Goal: Task Accomplishment & Management: Manage account settings

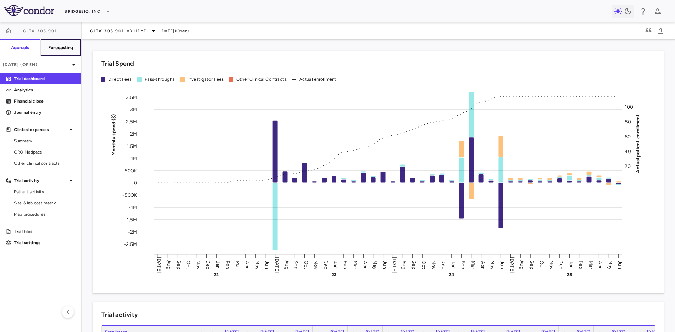
click at [50, 50] on h6 "Forecasting" at bounding box center [60, 48] width 25 height 6
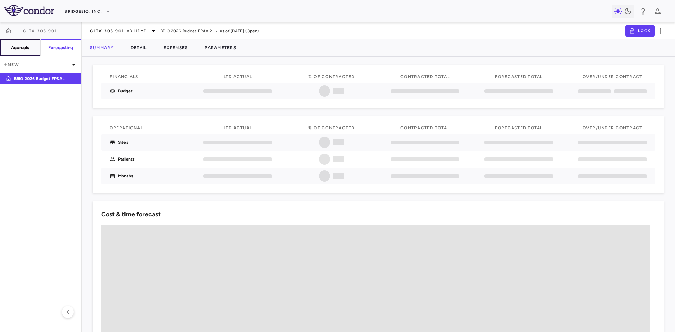
click at [13, 46] on h6 "Accruals" at bounding box center [20, 48] width 18 height 6
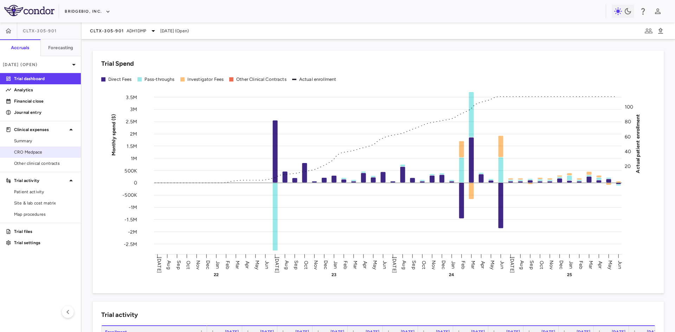
click at [31, 154] on span "CRO Medpace" at bounding box center [44, 152] width 61 height 6
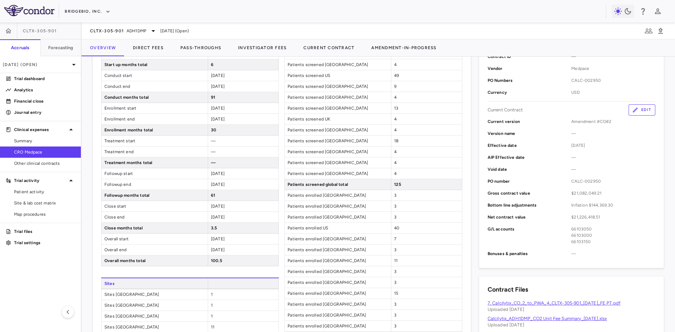
scroll to position [317, 0]
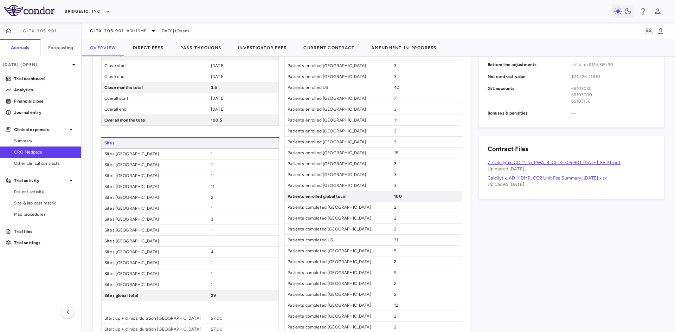
click at [538, 161] on link "7. Calcilytix_CO_2_to_PWA_4_CLTX-305-901_[DATE]_FE PT.pdf" at bounding box center [554, 162] width 133 height 5
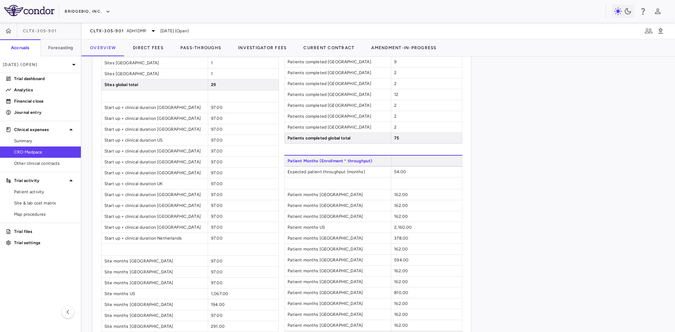
scroll to position [0, 0]
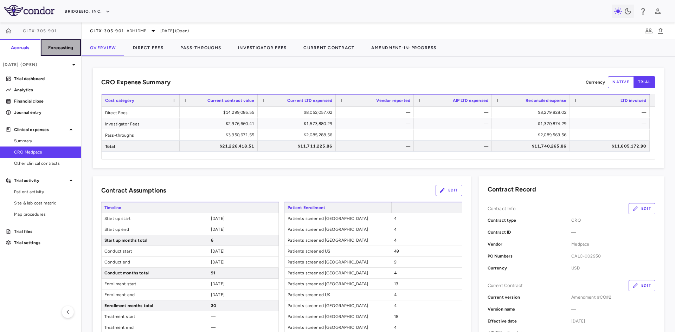
click at [60, 54] on button "Forecasting" at bounding box center [60, 47] width 41 height 17
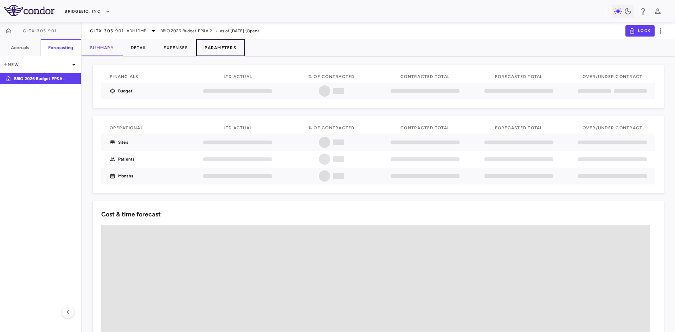
click at [220, 48] on button "Parameters" at bounding box center [220, 47] width 49 height 17
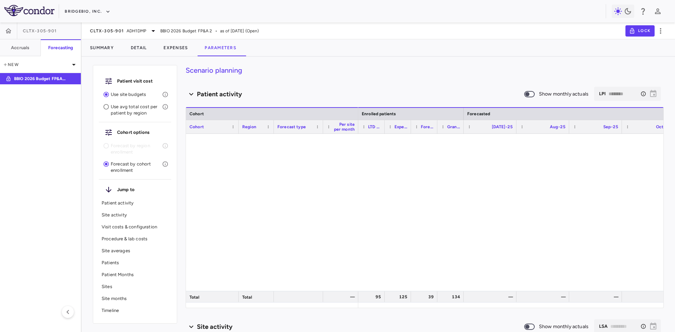
type input "********"
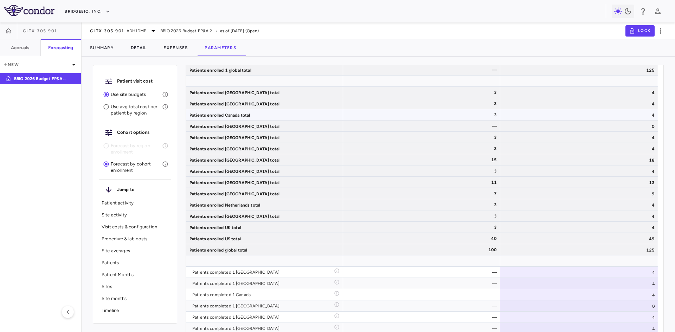
scroll to position [2462, 0]
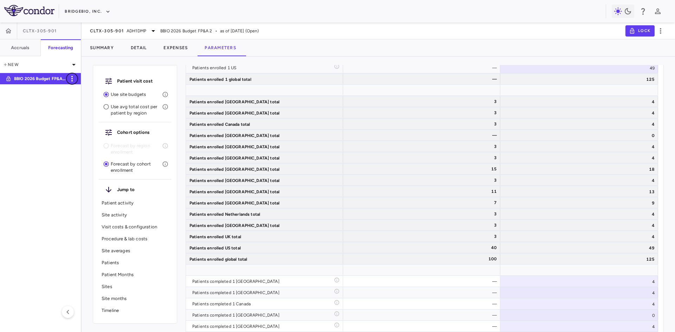
click at [73, 80] on icon "button" at bounding box center [72, 79] width 8 height 8
type input "**********"
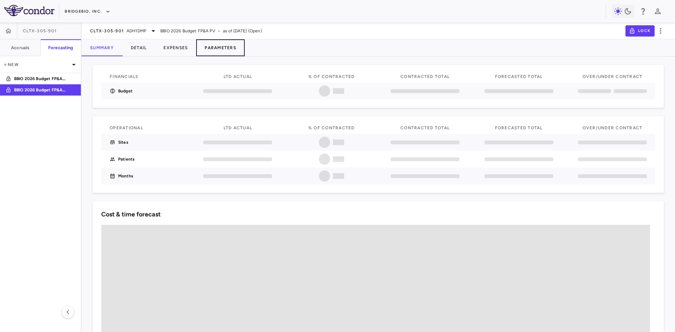
click at [212, 47] on button "Parameters" at bounding box center [220, 47] width 49 height 17
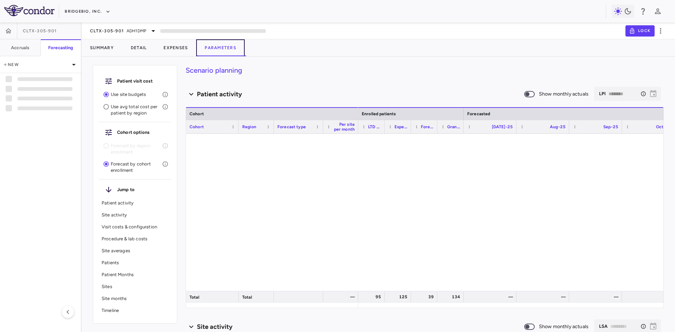
type input "********"
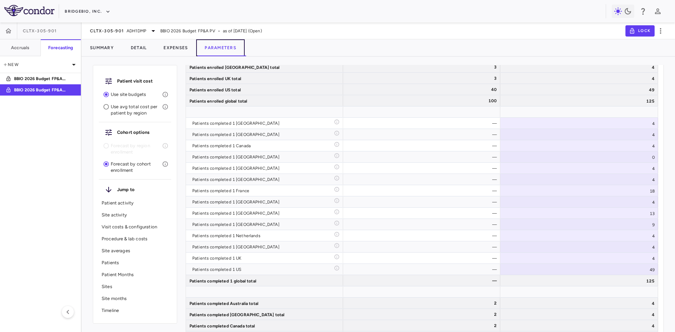
scroll to position [2040, 0]
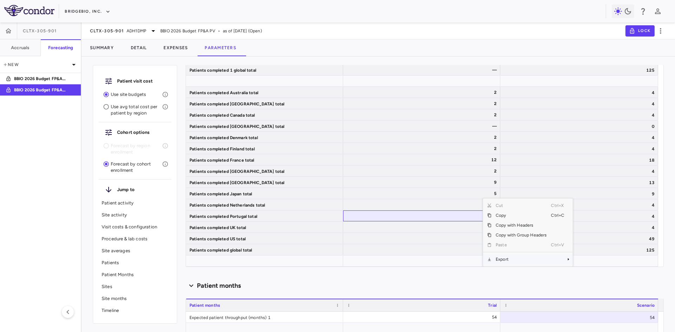
click at [511, 258] on span "Export" at bounding box center [521, 260] width 59 height 10
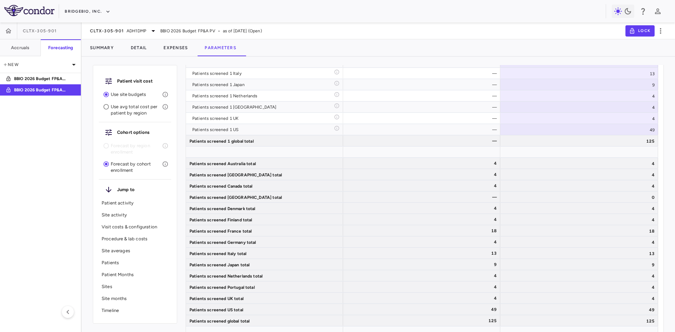
scroll to position [2831, 0]
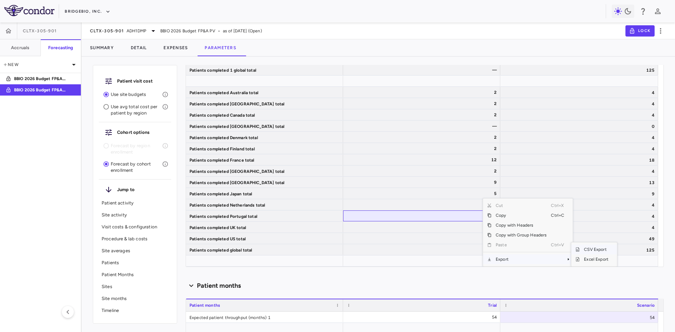
click at [593, 249] on span "CSV Export" at bounding box center [596, 250] width 33 height 10
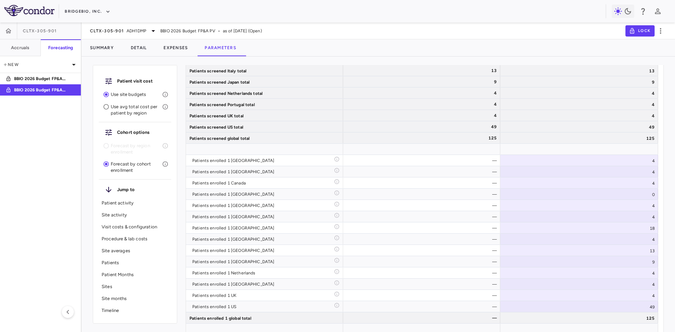
scroll to position [2233, 0]
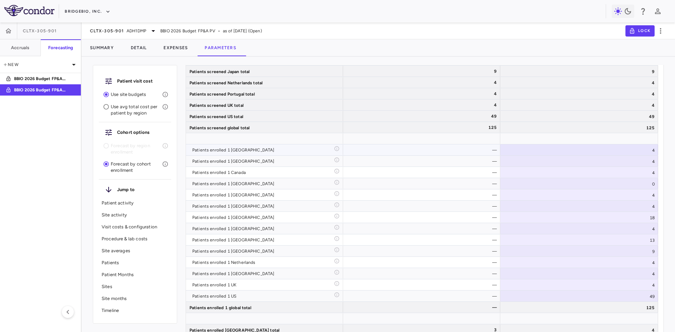
click at [605, 154] on div "4" at bounding box center [579, 150] width 158 height 11
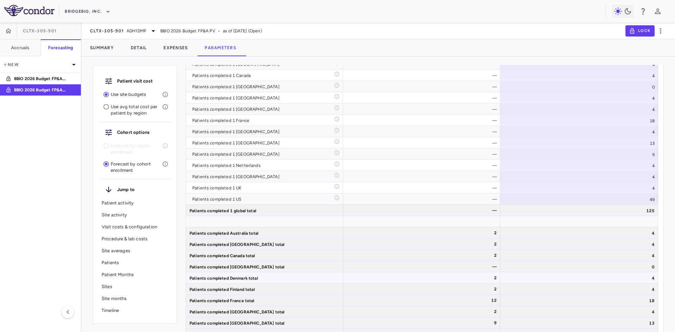
scroll to position [1829, 0]
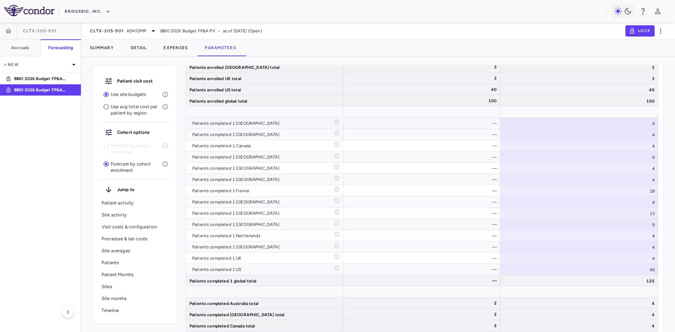
click at [638, 121] on div "4" at bounding box center [579, 123] width 158 height 11
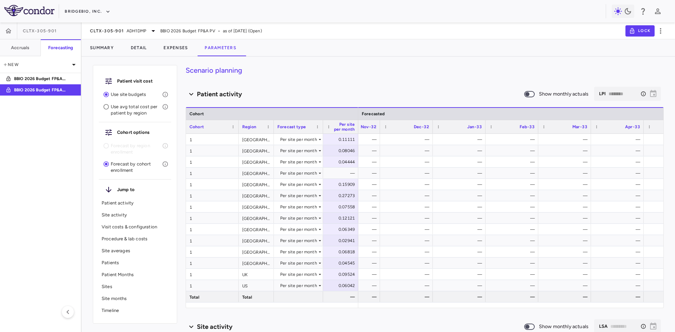
scroll to position [0, 0]
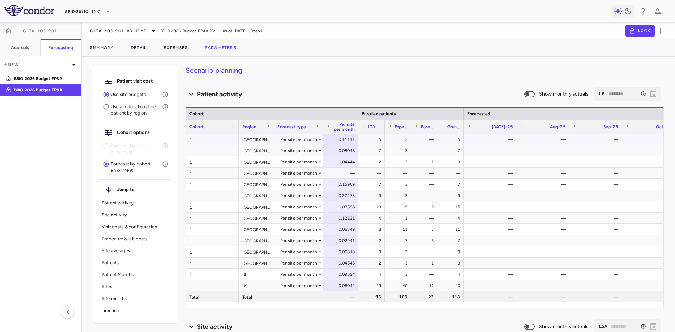
click at [317, 142] on icon at bounding box center [320, 140] width 6 height 6
click at [395, 95] on div "Patient activity" at bounding box center [355, 94] width 338 height 9
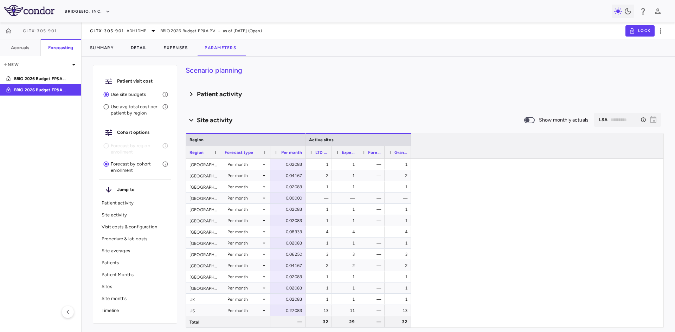
click at [287, 100] on div "Patient activity Show monthly actuals ​ LPI ******** ​" at bounding box center [425, 94] width 478 height 15
click at [233, 101] on div "Patient activity Show monthly actuals ​ LPI ******** ​" at bounding box center [425, 94] width 478 height 15
click at [242, 92] on h6 "Patient activity" at bounding box center [219, 94] width 45 height 9
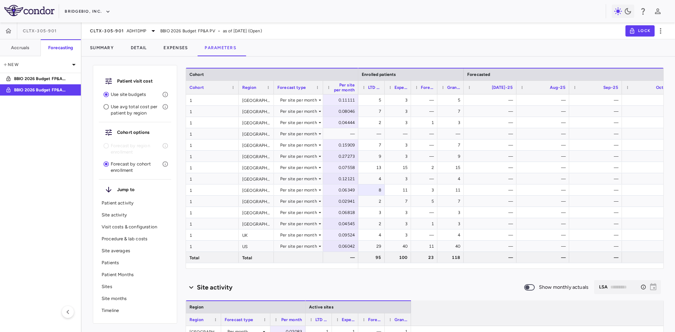
scroll to position [70, 0]
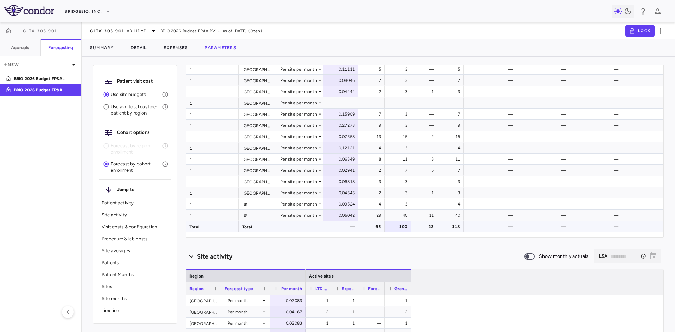
click at [404, 230] on div "100" at bounding box center [399, 226] width 17 height 11
click at [432, 228] on div "23" at bounding box center [425, 226] width 17 height 11
click at [448, 228] on div "118" at bounding box center [452, 226] width 17 height 11
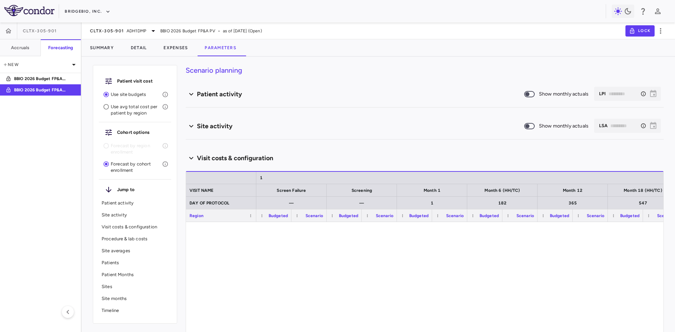
type input "********"
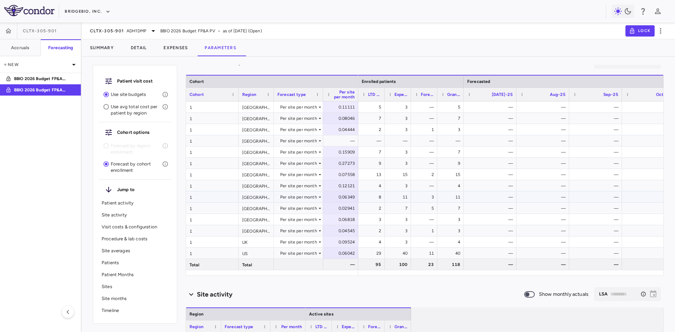
scroll to position [35, 0]
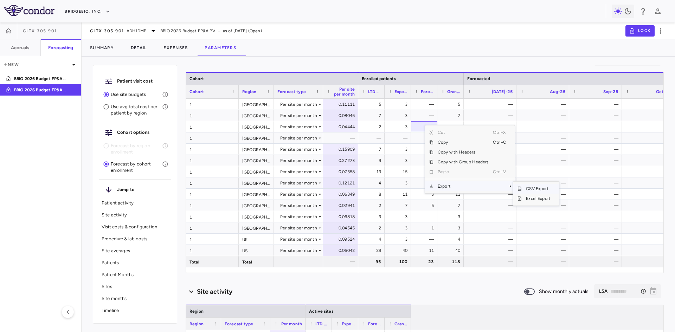
click at [531, 187] on span "CSV Export" at bounding box center [538, 189] width 33 height 10
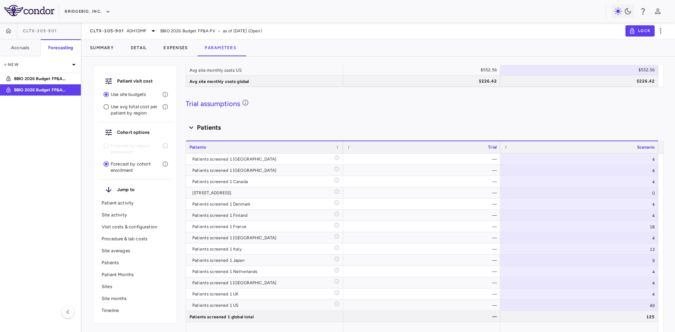
scroll to position [1899, 0]
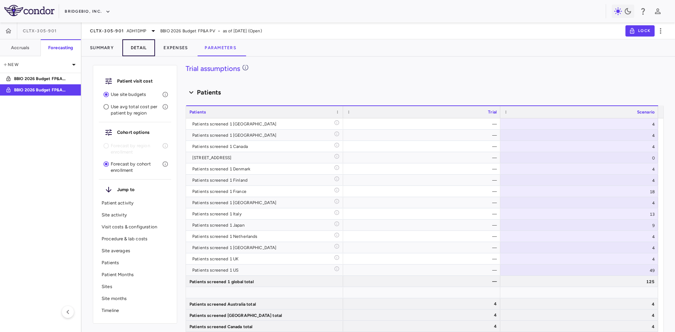
click at [144, 51] on button "Detail" at bounding box center [138, 47] width 33 height 17
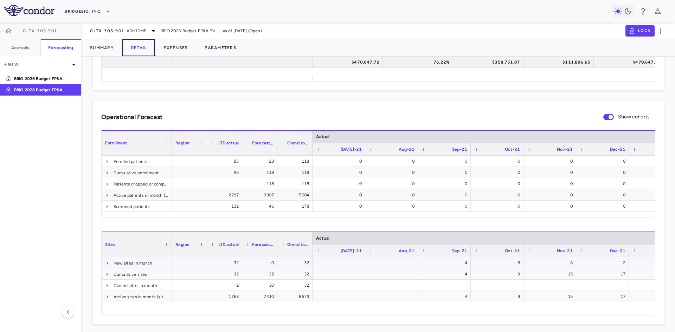
scroll to position [141, 0]
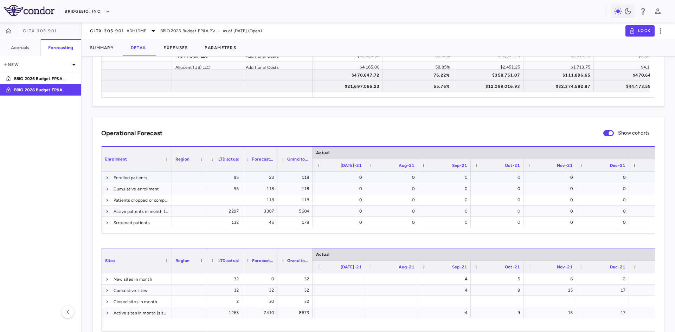
click at [107, 180] on span at bounding box center [107, 177] width 4 height 11
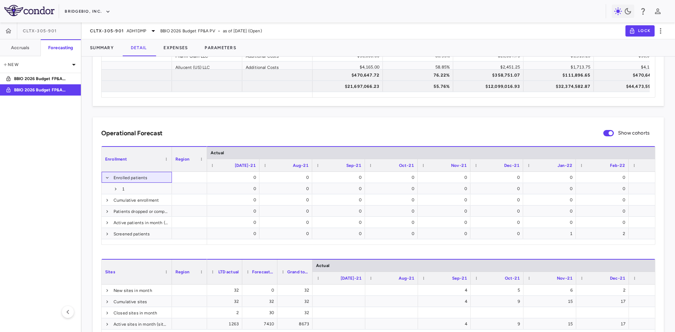
scroll to position [0, 0]
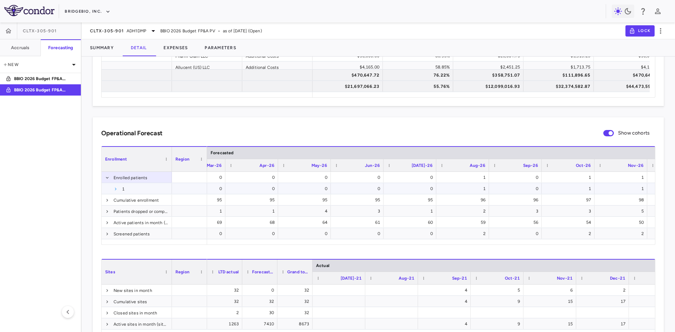
click at [116, 190] on span at bounding box center [116, 189] width 4 height 4
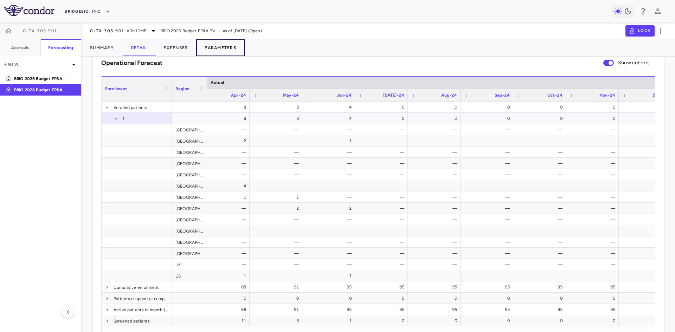
click at [229, 49] on button "Parameters" at bounding box center [220, 47] width 49 height 17
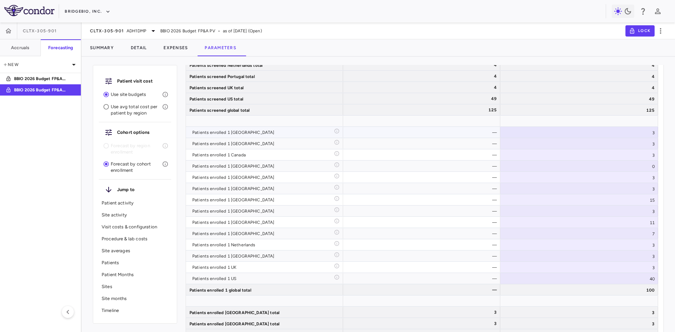
click at [607, 132] on div "3" at bounding box center [579, 132] width 158 height 11
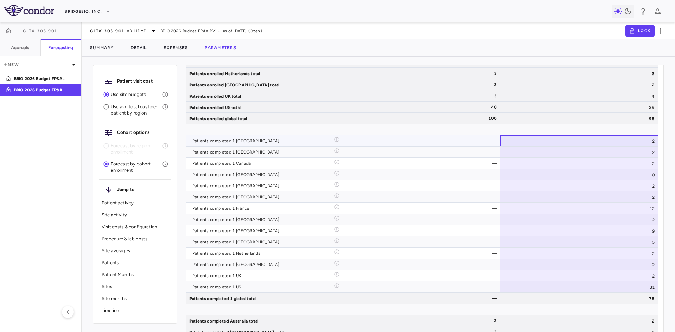
click at [612, 142] on div "2" at bounding box center [579, 140] width 158 height 11
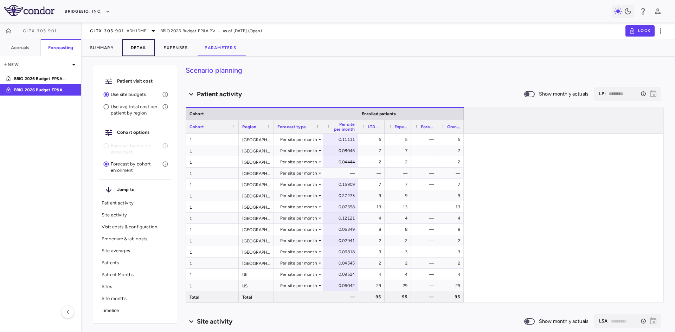
click at [137, 47] on button "Detail" at bounding box center [138, 47] width 33 height 17
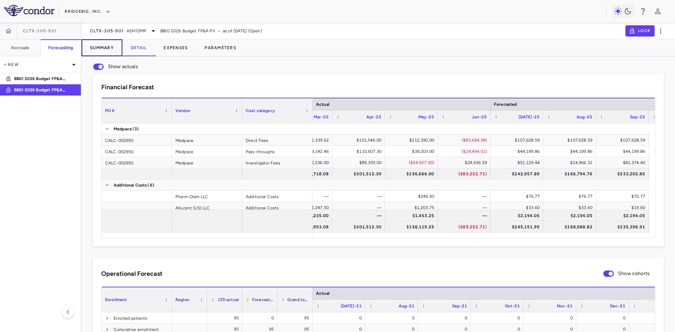
click at [114, 46] on button "Summary" at bounding box center [102, 47] width 41 height 17
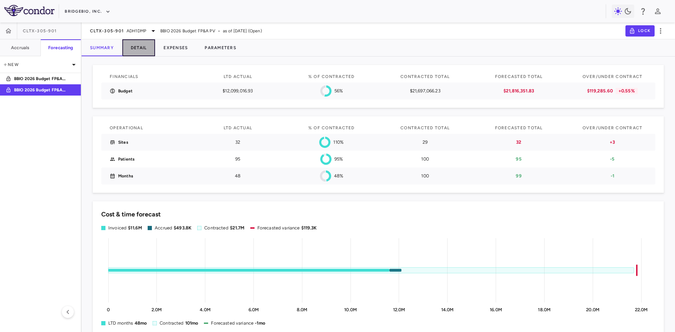
click at [139, 45] on button "Detail" at bounding box center [138, 47] width 33 height 17
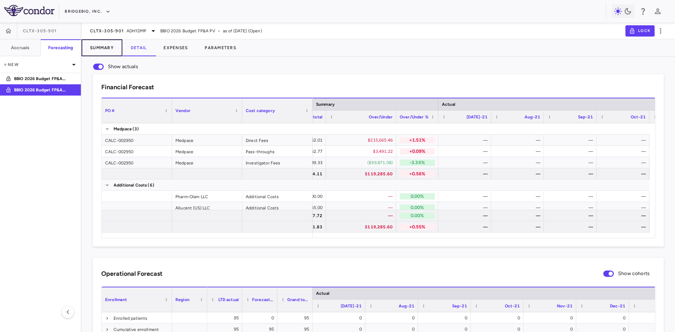
click at [104, 50] on button "Summary" at bounding box center [102, 47] width 41 height 17
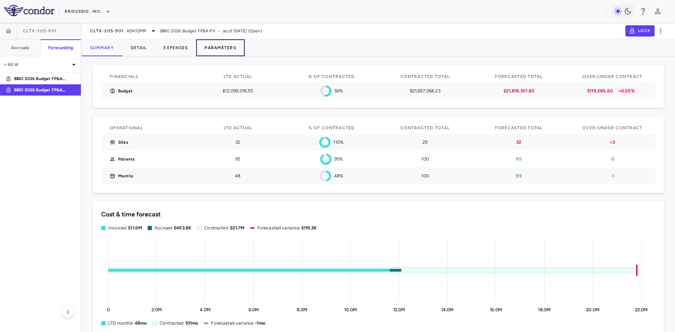
click at [211, 45] on button "Parameters" at bounding box center [220, 47] width 49 height 17
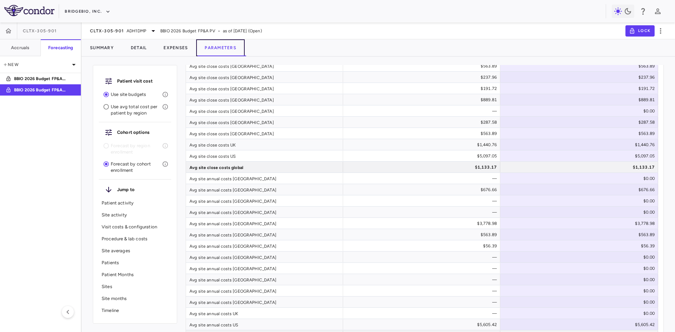
scroll to position [1442, 0]
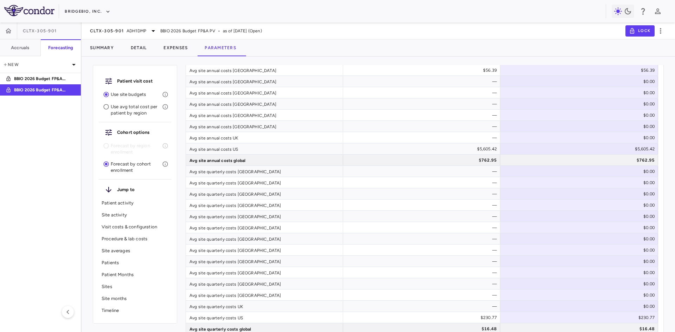
drag, startPoint x: 57, startPoint y: 79, endPoint x: 442, endPoint y: 182, distance: 398.3
click at [57, 79] on p "BBIO 2026 Budget FP&A 2" at bounding box center [40, 79] width 52 height 6
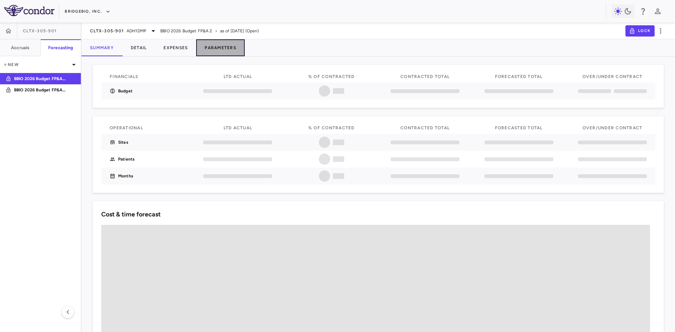
click at [216, 46] on button "Parameters" at bounding box center [220, 47] width 49 height 17
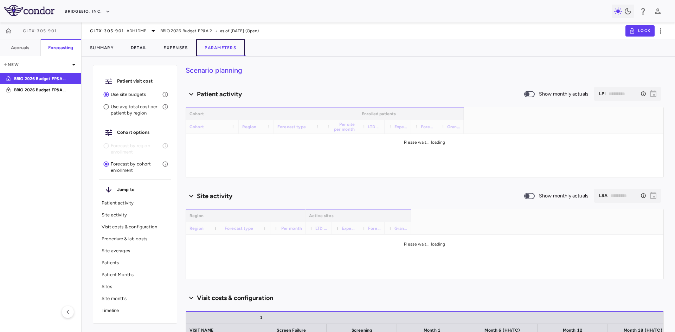
type input "********"
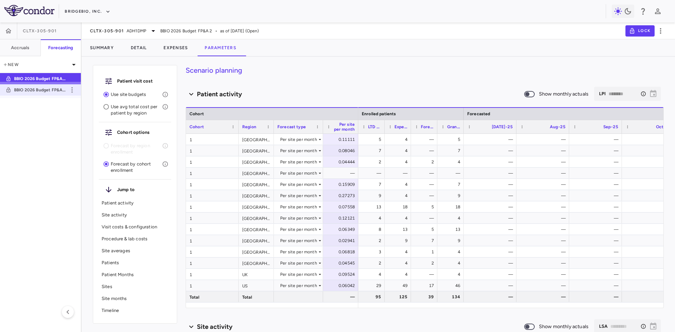
click at [42, 90] on p "BBIO 2026 Budget FP&A PV" at bounding box center [40, 90] width 52 height 6
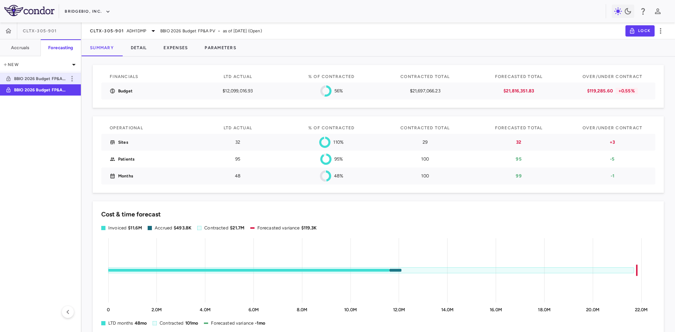
click at [51, 79] on p "BBIO 2026 Budget FP&A 2" at bounding box center [40, 79] width 52 height 6
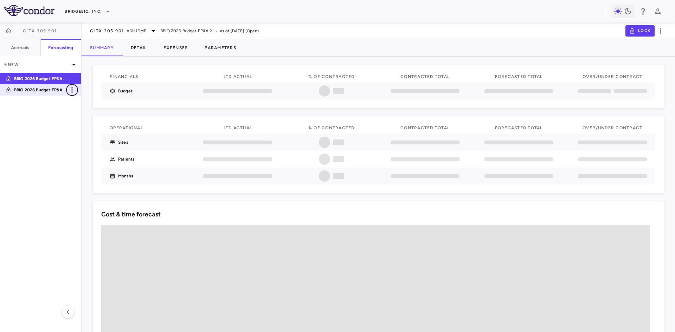
click at [72, 94] on icon "button" at bounding box center [72, 90] width 8 height 8
click at [85, 95] on div "Rename" at bounding box center [81, 96] width 31 height 12
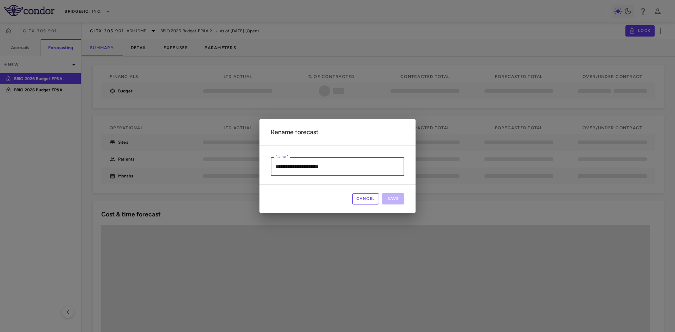
drag, startPoint x: 345, startPoint y: 168, endPoint x: 332, endPoint y: 166, distance: 13.1
click at [332, 166] on input "**********" at bounding box center [338, 166] width 134 height 19
click at [275, 168] on input "**********" at bounding box center [338, 166] width 134 height 19
paste input "**"
click at [345, 165] on input "**********" at bounding box center [338, 166] width 134 height 19
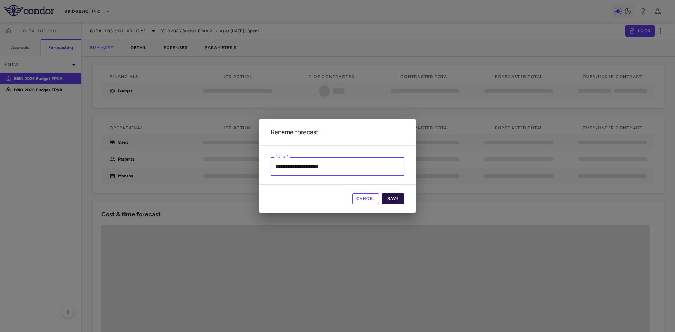
type input "**********"
click at [398, 199] on button "Save" at bounding box center [393, 198] width 23 height 11
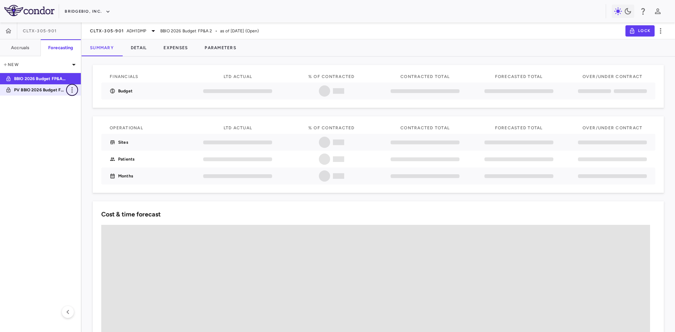
click at [71, 90] on icon "button" at bounding box center [72, 90] width 8 height 8
click at [85, 97] on div "Rename" at bounding box center [81, 96] width 31 height 12
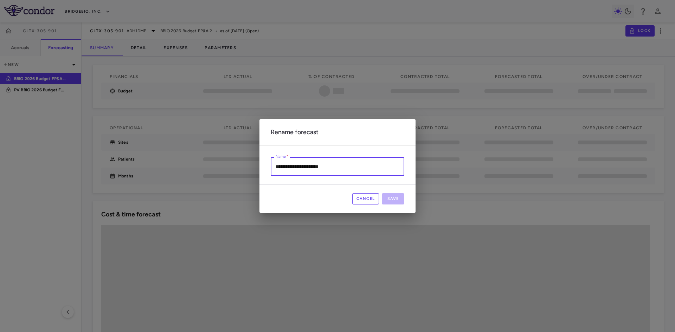
drag, startPoint x: 357, startPoint y: 165, endPoint x: 284, endPoint y: 164, distance: 72.8
click at [284, 164] on input "**********" at bounding box center [338, 166] width 134 height 19
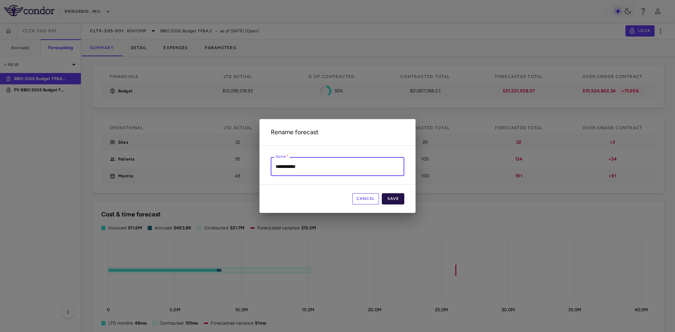
type input "**********"
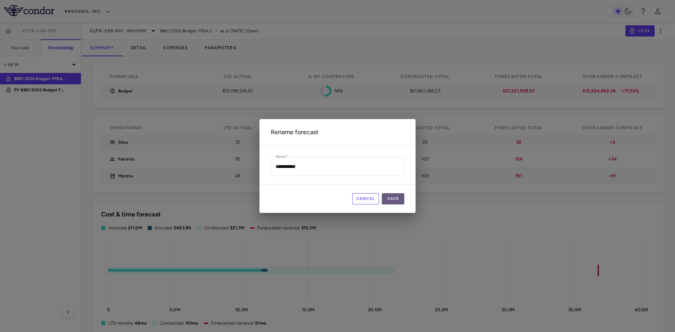
click at [399, 202] on button "Save" at bounding box center [393, 198] width 23 height 11
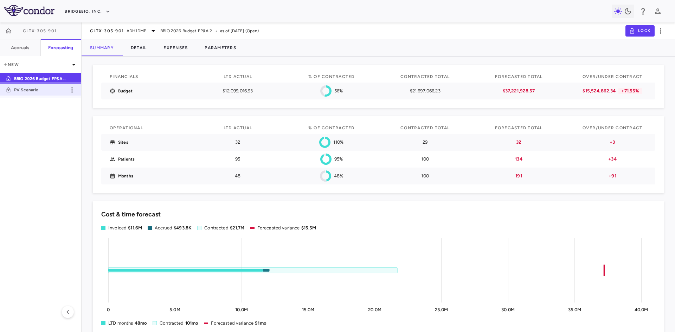
click at [39, 90] on p "PV Scenario" at bounding box center [40, 90] width 52 height 6
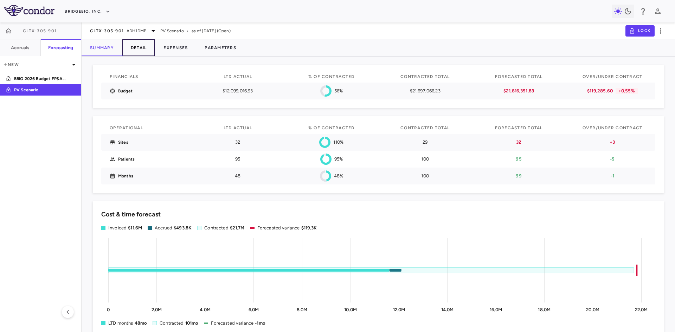
click at [143, 50] on button "Detail" at bounding box center [138, 47] width 33 height 17
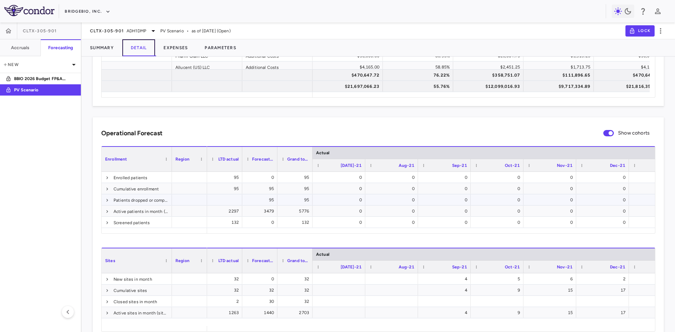
scroll to position [106, 0]
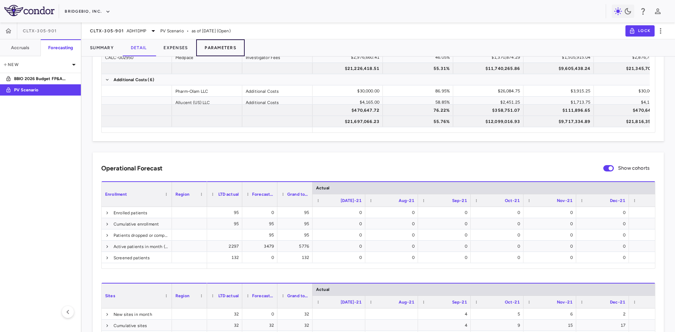
click at [225, 48] on button "Parameters" at bounding box center [220, 47] width 49 height 17
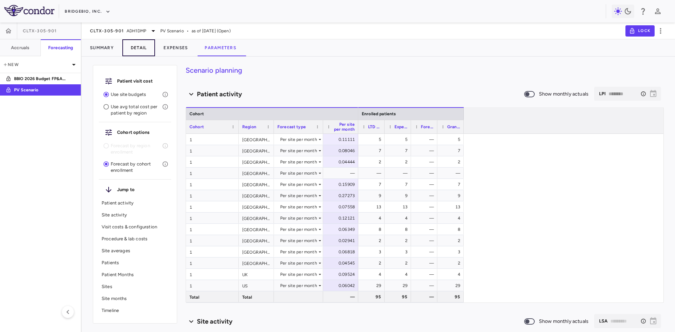
click at [140, 48] on button "Detail" at bounding box center [138, 47] width 33 height 17
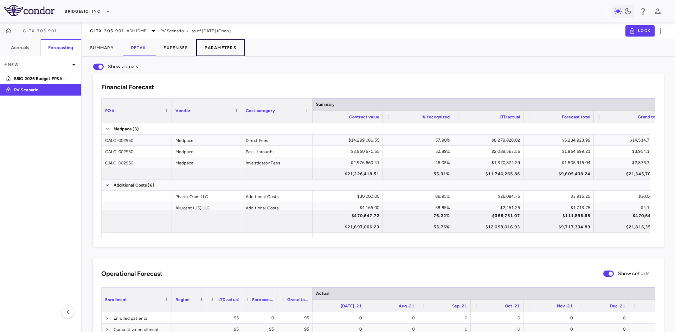
click at [221, 45] on button "Parameters" at bounding box center [220, 47] width 49 height 17
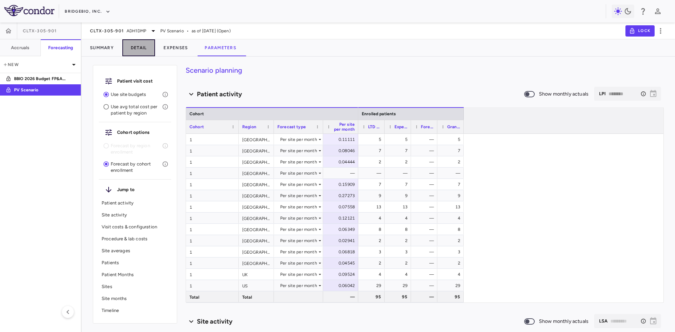
click at [137, 43] on button "Detail" at bounding box center [138, 47] width 33 height 17
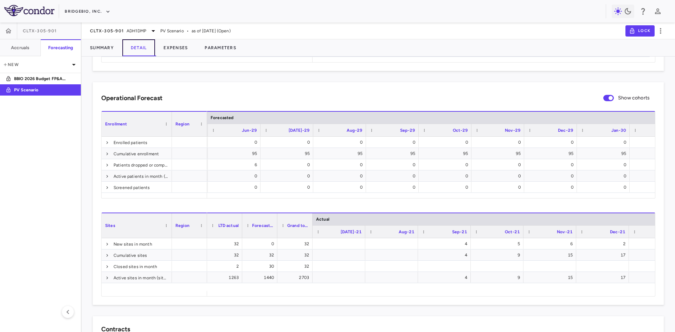
scroll to position [0, 4754]
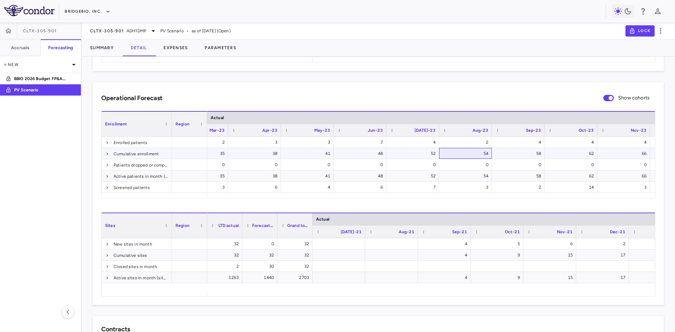
click at [482, 151] on div "54" at bounding box center [467, 153] width 43 height 11
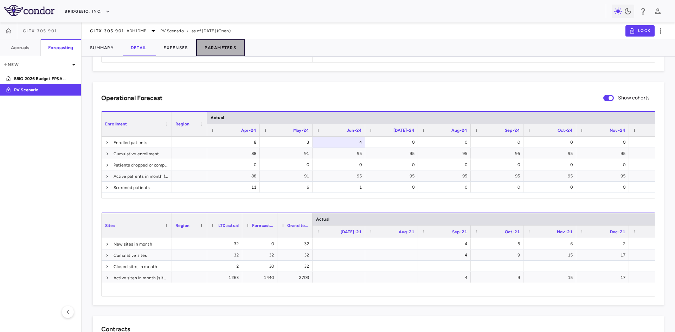
click at [220, 45] on button "Parameters" at bounding box center [220, 47] width 49 height 17
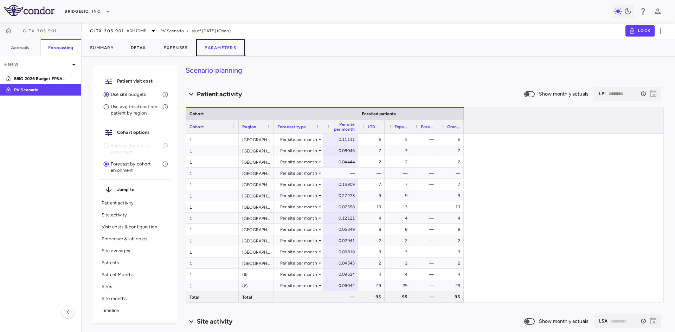
scroll to position [3707, 0]
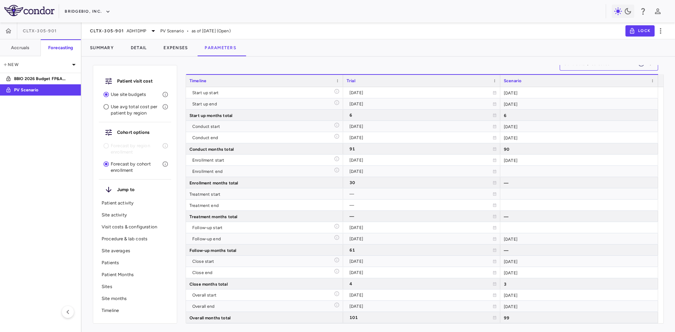
click at [50, 78] on p "BBIO 2026 Budget FP&A 2" at bounding box center [40, 79] width 52 height 6
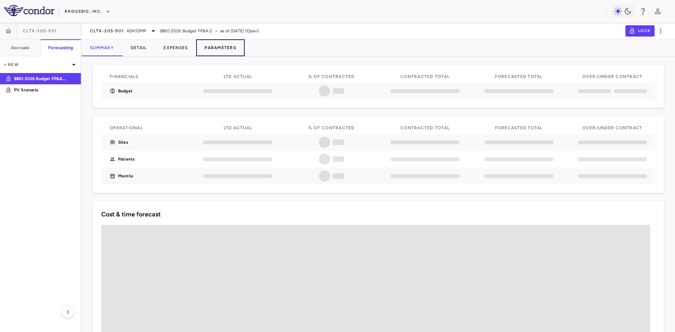
click at [225, 44] on button "Parameters" at bounding box center [220, 47] width 49 height 17
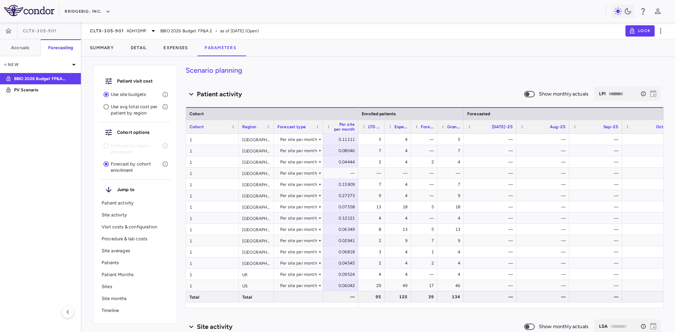
drag, startPoint x: 37, startPoint y: 92, endPoint x: 550, endPoint y: 106, distance: 513.6
click at [37, 92] on p "PV Scenario" at bounding box center [40, 90] width 52 height 6
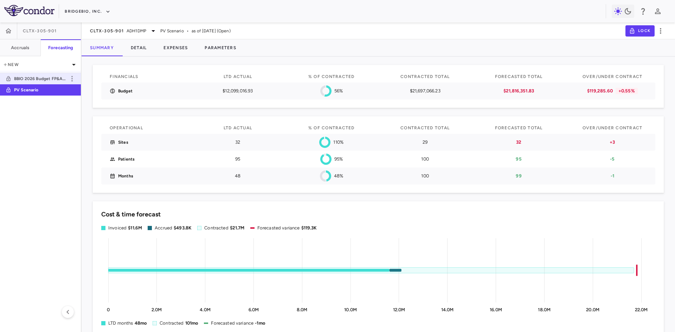
click at [63, 78] on p "BBIO 2026 Budget FP&A 2" at bounding box center [40, 79] width 52 height 6
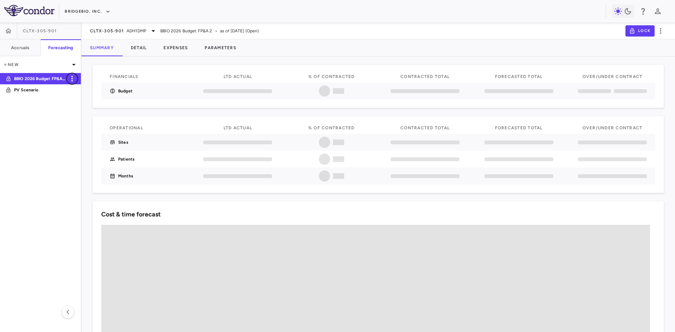
click at [72, 78] on icon "button" at bounding box center [72, 79] width 8 height 8
click at [85, 87] on div "Rename" at bounding box center [81, 85] width 31 height 12
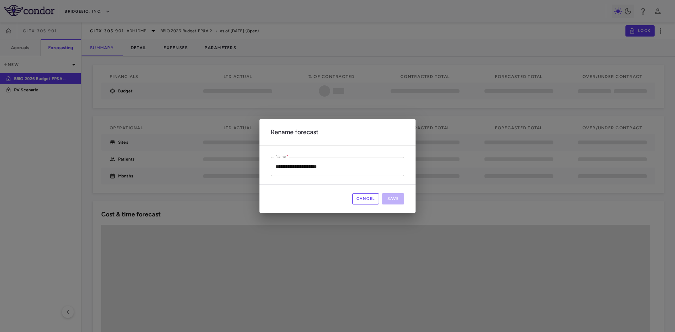
click at [340, 164] on input "**********" at bounding box center [338, 166] width 134 height 19
type input "**********"
click at [390, 202] on button "Save" at bounding box center [393, 198] width 23 height 11
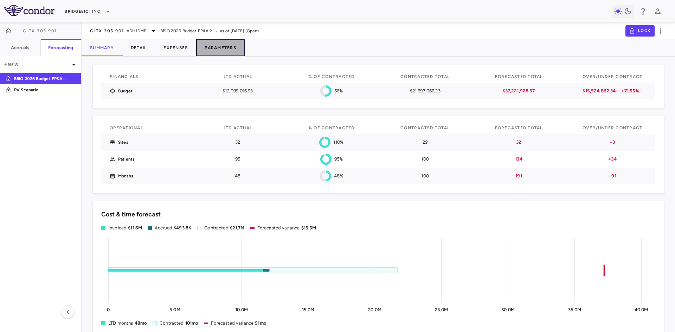
click at [214, 49] on button "Parameters" at bounding box center [220, 47] width 49 height 17
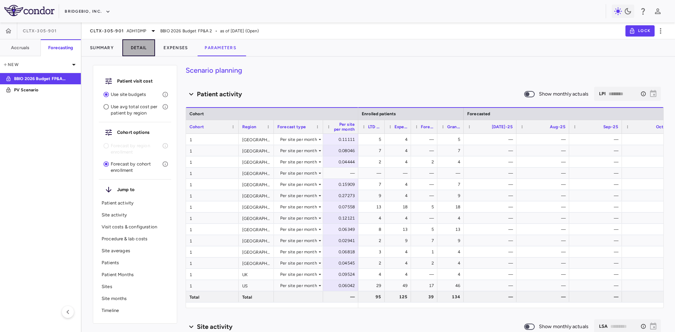
click at [143, 47] on button "Detail" at bounding box center [138, 47] width 33 height 17
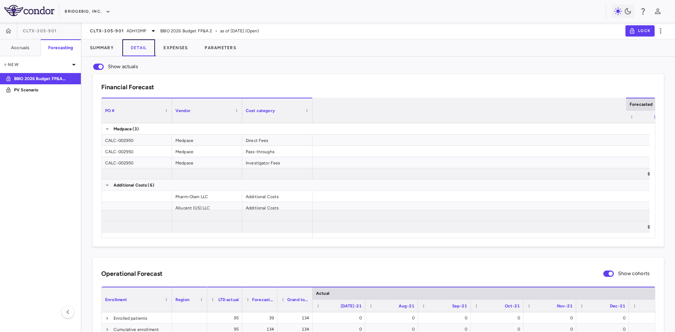
scroll to position [0, 3089]
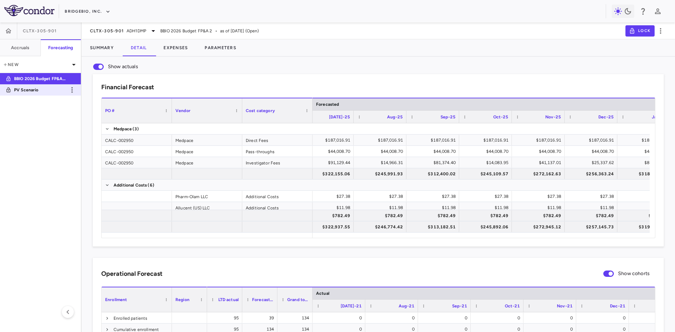
click at [51, 91] on p "PV Scenario" at bounding box center [40, 90] width 52 height 6
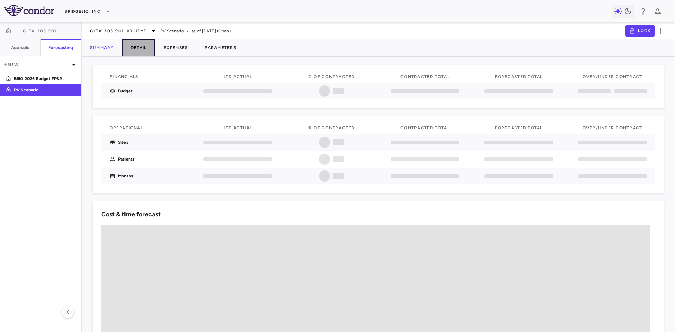
click at [145, 46] on button "Detail" at bounding box center [138, 47] width 33 height 17
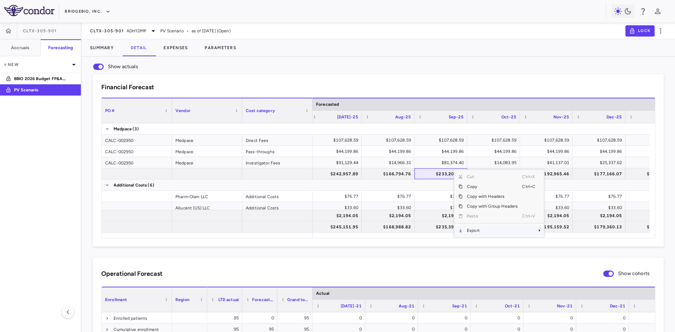
click at [483, 231] on span "Export" at bounding box center [492, 231] width 59 height 10
click at [521, 234] on span "Export" at bounding box center [492, 231] width 59 height 10
click at [558, 232] on span "Excel Export" at bounding box center [567, 231] width 33 height 10
click at [45, 188] on aside "CLTX-305-901 Accruals Forecasting New BBIO 2026 Budget FP&A 2 PV Scenario" at bounding box center [41, 178] width 82 height 310
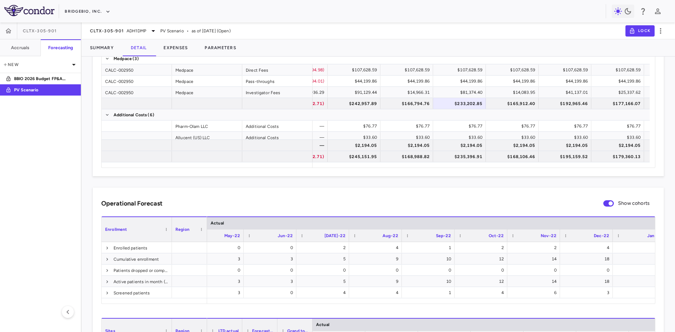
scroll to position [0, 755]
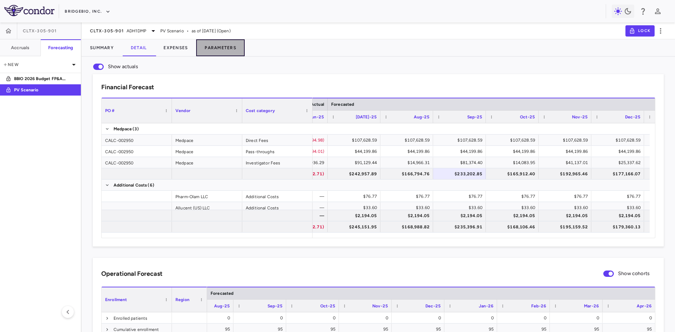
click at [240, 49] on button "Parameters" at bounding box center [220, 47] width 49 height 17
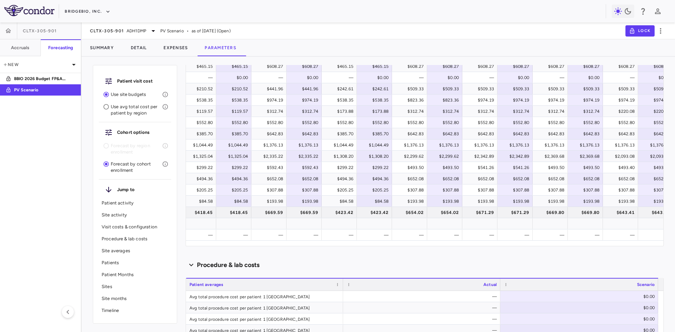
scroll to position [0, 515]
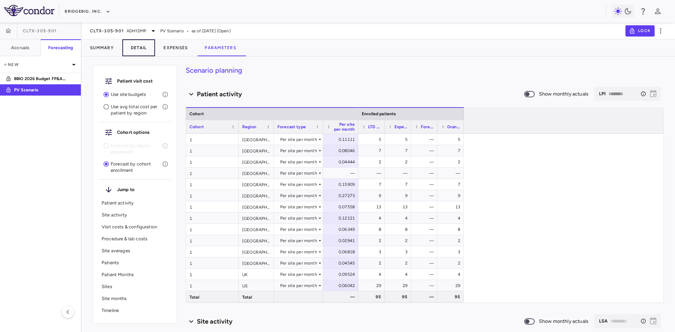
click at [141, 47] on button "Detail" at bounding box center [138, 47] width 33 height 17
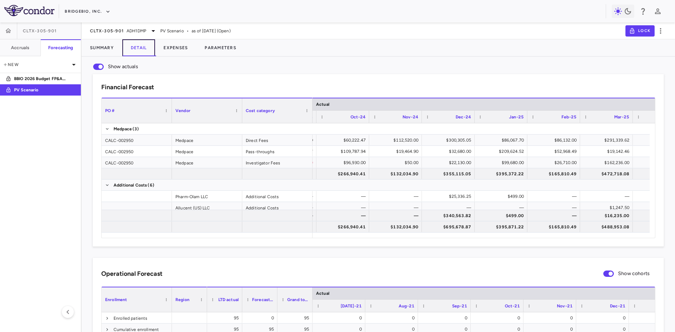
scroll to position [0, 2630]
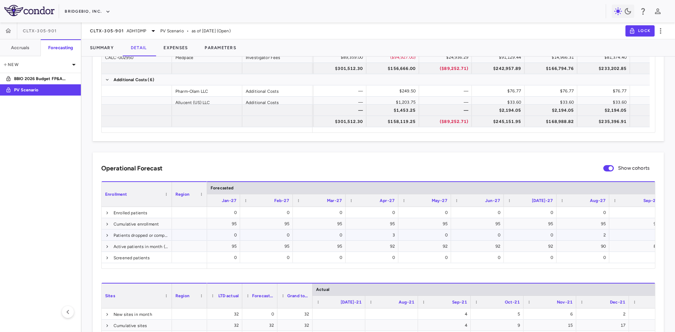
click at [375, 238] on div "3" at bounding box center [373, 235] width 43 height 11
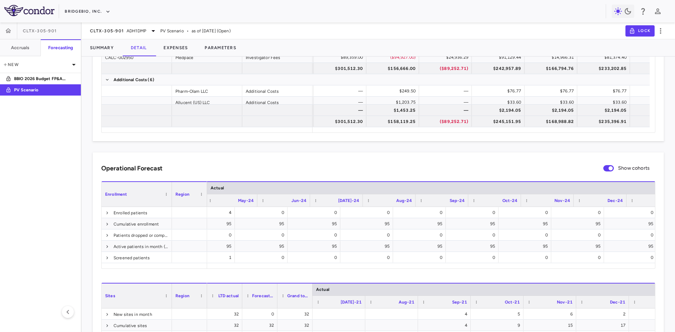
scroll to position [0, 1901]
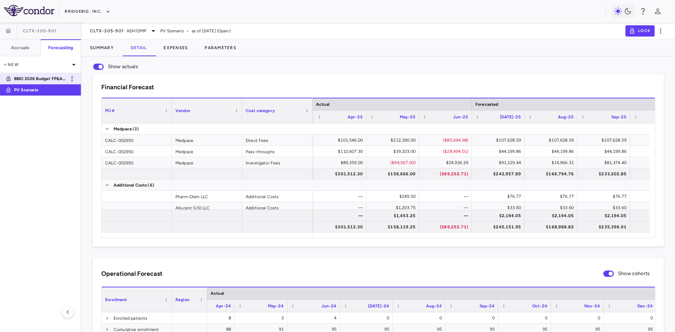
click at [46, 80] on p "BBIO 2026 Budget FP&A 2" at bounding box center [40, 79] width 52 height 6
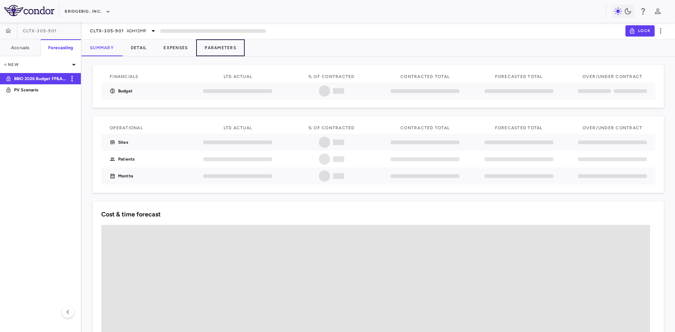
click at [222, 46] on button "Parameters" at bounding box center [220, 47] width 49 height 17
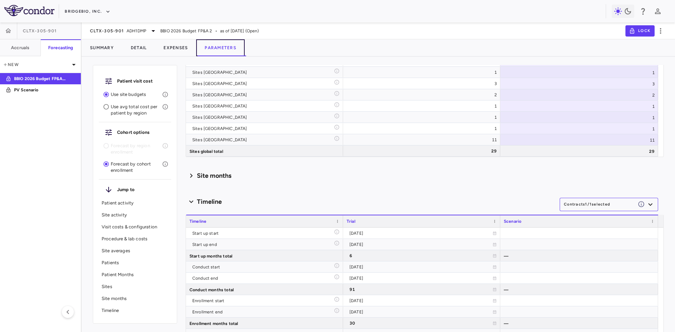
scroll to position [2527, 0]
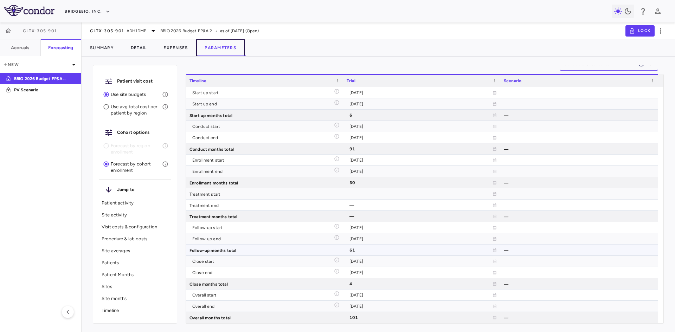
type input "********"
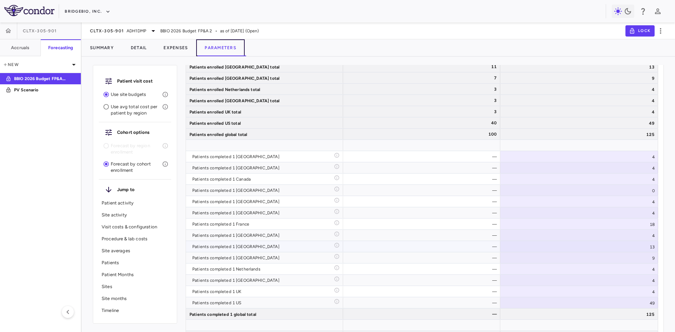
scroll to position [2516, 0]
